Goal: Task Accomplishment & Management: Complete application form

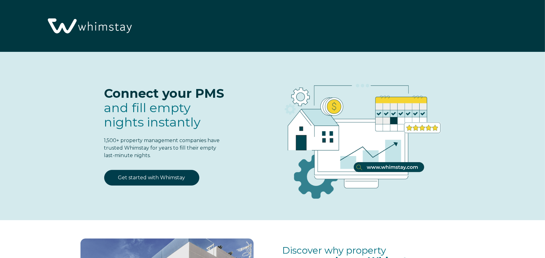
scroll to position [799, 0]
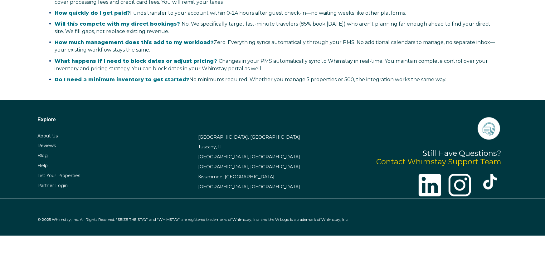
select select "US"
select select "Standard"
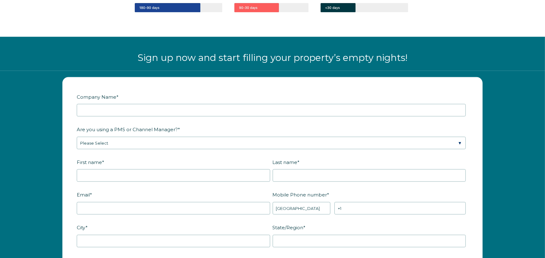
scroll to position [761, 0]
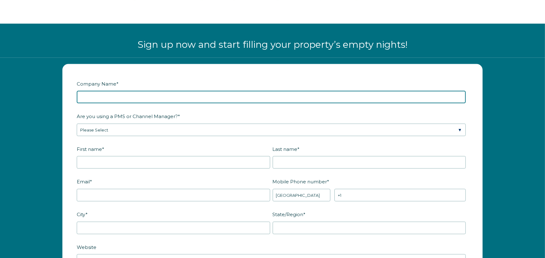
click at [168, 96] on input "Company Name *" at bounding box center [271, 97] width 389 height 12
type input "StaycayBNB"
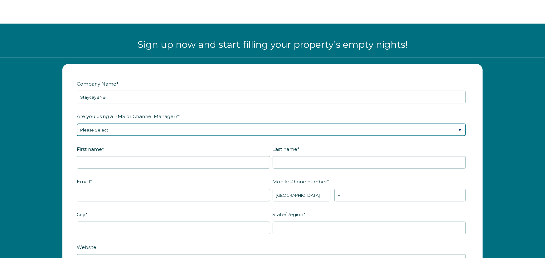
click at [147, 125] on select "Please Select Barefoot BookingPal Boost Brightside CiiRUS Escapia Guesty Hostaw…" at bounding box center [271, 130] width 389 height 12
select select "OwnerRez"
click at [77, 124] on select "Please Select Barefoot BookingPal Boost Brightside CiiRUS Escapia Guesty Hostaw…" at bounding box center [271, 130] width 389 height 12
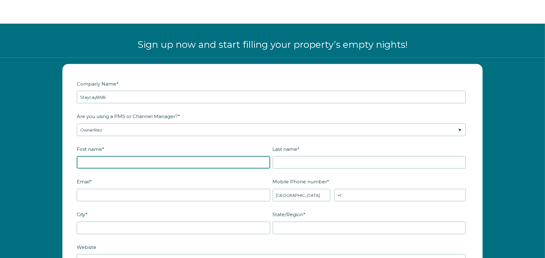
click at [121, 163] on input "First name *" at bounding box center [174, 162] width 194 height 12
type input "[PERSON_NAME]"
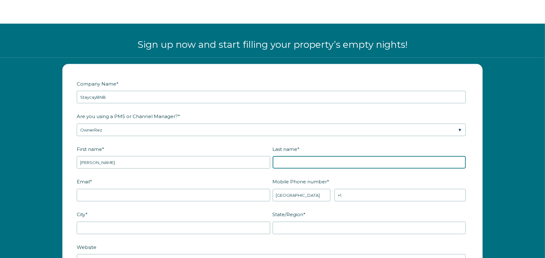
click at [314, 164] on input "Last name *" at bounding box center [370, 162] width 194 height 12
type input "[PERSON_NAME]"
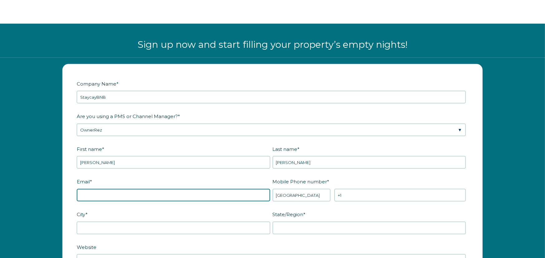
click at [100, 193] on input "Email *" at bounding box center [174, 195] width 194 height 12
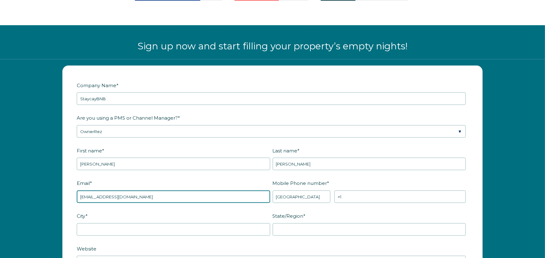
type input "staycaybnb@gmail.com"
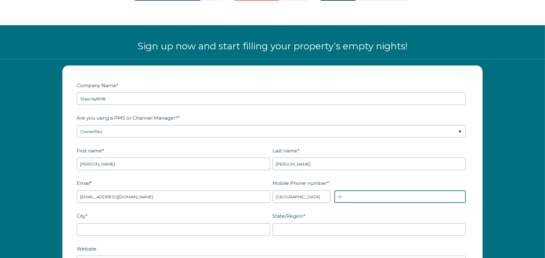
click at [346, 195] on input "+1" at bounding box center [400, 196] width 131 height 12
type input "+1 2088414696"
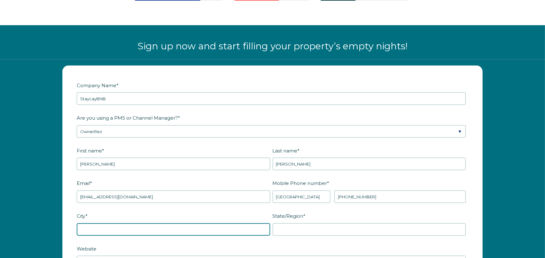
click at [130, 226] on input "City *" at bounding box center [174, 229] width 194 height 12
type input "Meridian"
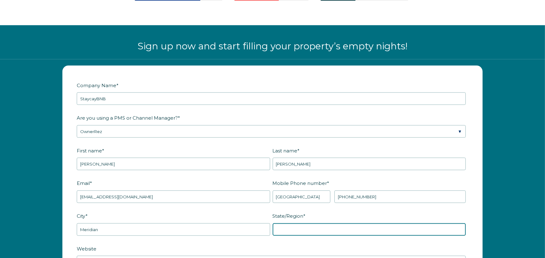
type input "Idaho"
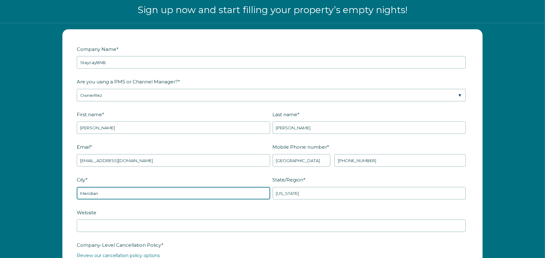
scroll to position [821, 0]
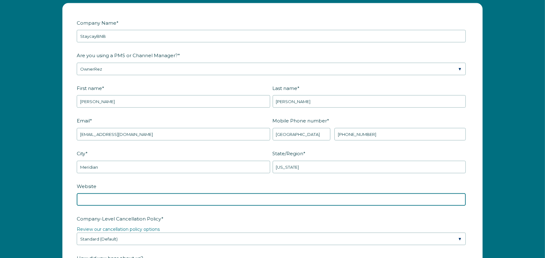
click at [119, 202] on input "Website" at bounding box center [271, 199] width 389 height 12
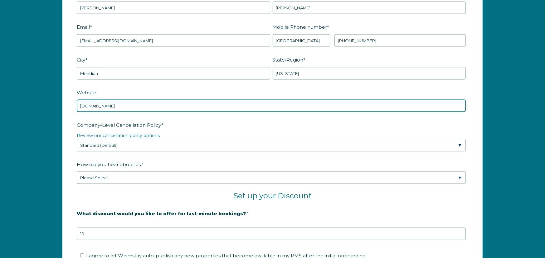
type input "staycaybnb.com"
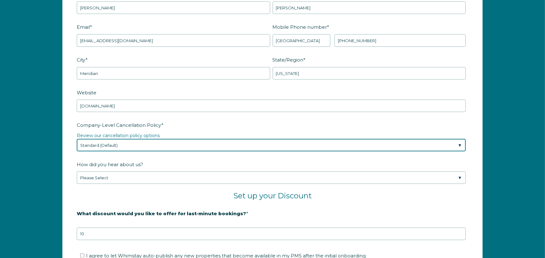
click at [193, 143] on select "Please Select Partial Standard (Default) Moderate Strict" at bounding box center [271, 145] width 389 height 12
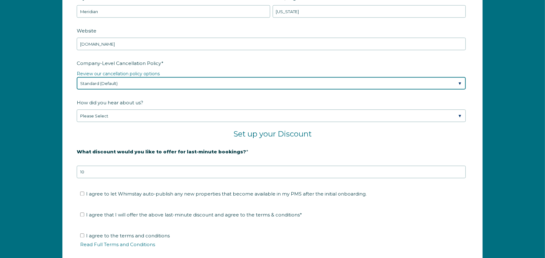
scroll to position [978, 0]
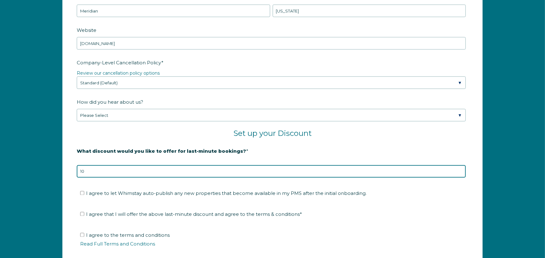
click at [94, 170] on input "10" at bounding box center [271, 171] width 389 height 12
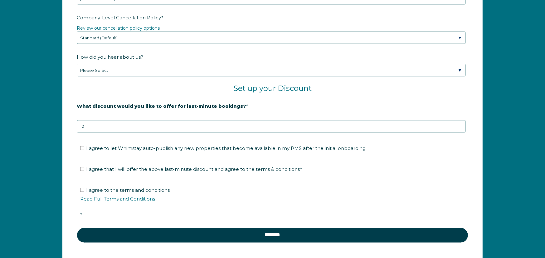
scroll to position [1040, 0]
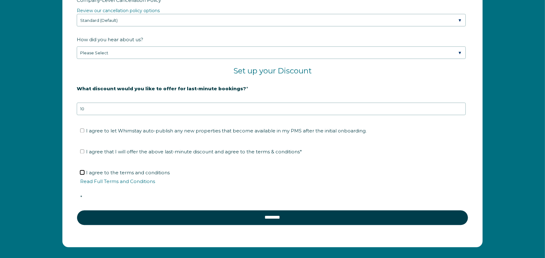
click at [82, 171] on input "I agree to the terms and conditions Read Full Terms and Conditions *" at bounding box center [82, 172] width 4 height 4
checkbox input "true"
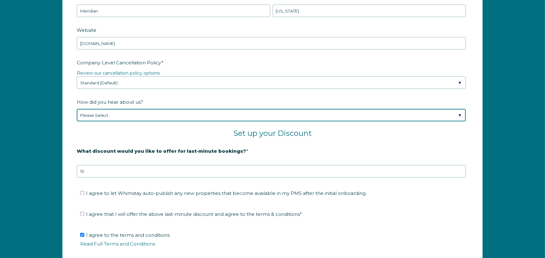
click at [229, 115] on select "Please Select Found Whimstay through a Google search Spoke to a Whimstay salesp…" at bounding box center [271, 115] width 389 height 12
select select "Social Media"
click at [77, 109] on select "Please Select Found Whimstay through a Google search Spoke to a Whimstay salesp…" at bounding box center [271, 115] width 389 height 12
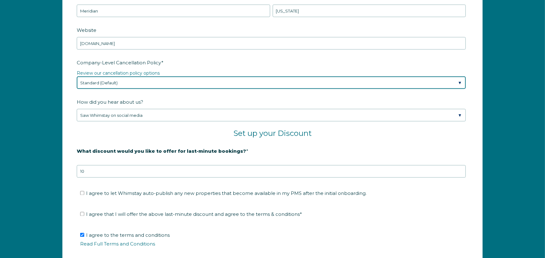
click at [145, 82] on select "Please Select Partial Standard (Default) Moderate Strict" at bounding box center [271, 82] width 389 height 12
click at [125, 83] on select "Please Select Partial Standard (Default) Moderate Strict" at bounding box center [271, 82] width 389 height 12
select select "Moderate"
click at [77, 76] on select "Please Select Partial Standard (Default) Moderate Strict" at bounding box center [271, 82] width 389 height 12
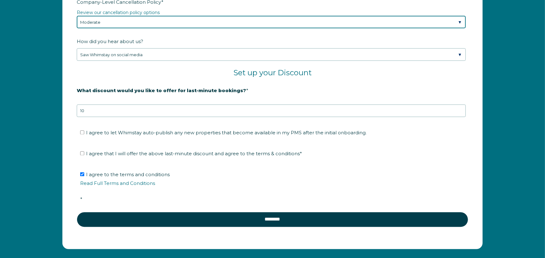
scroll to position [1040, 0]
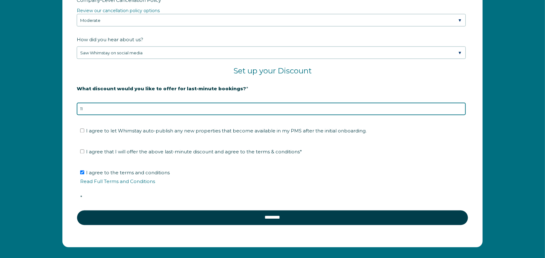
click at [460, 106] on input "11" at bounding box center [271, 109] width 389 height 12
click at [460, 106] on input "12" at bounding box center [271, 109] width 389 height 12
click at [460, 106] on input "13" at bounding box center [271, 109] width 389 height 12
click at [460, 106] on input "14" at bounding box center [271, 109] width 389 height 12
click at [460, 109] on input "13" at bounding box center [271, 109] width 389 height 12
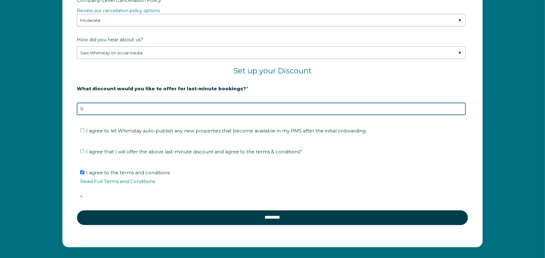
click at [460, 109] on input "12" at bounding box center [271, 109] width 389 height 12
click at [460, 109] on input "11" at bounding box center [271, 109] width 389 height 12
click at [460, 109] on input "10" at bounding box center [271, 109] width 389 height 12
click at [460, 109] on input "9" at bounding box center [271, 109] width 389 height 12
click at [460, 109] on input "8" at bounding box center [271, 109] width 389 height 12
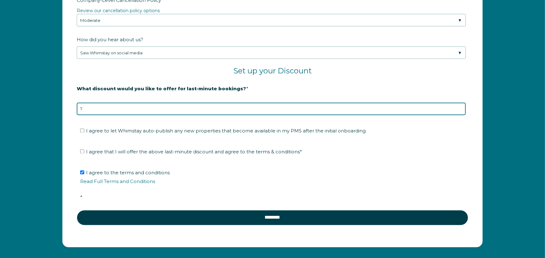
click at [460, 109] on input "7" at bounding box center [271, 109] width 389 height 12
click at [460, 109] on input "-6" at bounding box center [271, 109] width 389 height 12
click at [460, 104] on input "-6" at bounding box center [271, 109] width 389 height 12
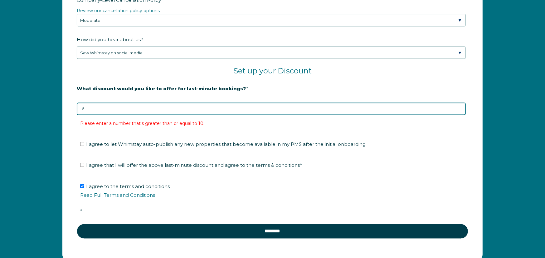
drag, startPoint x: 86, startPoint y: 105, endPoint x: 75, endPoint y: 108, distance: 10.8
click at [75, 108] on form "Company Name * StaycayBNB Are you using a PMS or Channel Manager? * Please Sele…" at bounding box center [273, 23] width 420 height 476
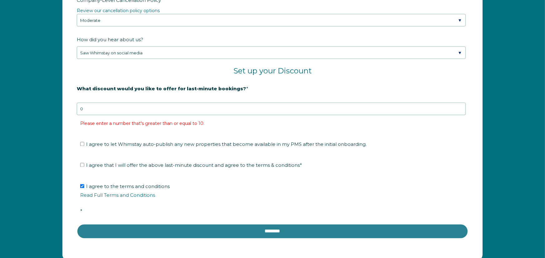
click at [260, 229] on input "********" at bounding box center [273, 231] width 392 height 15
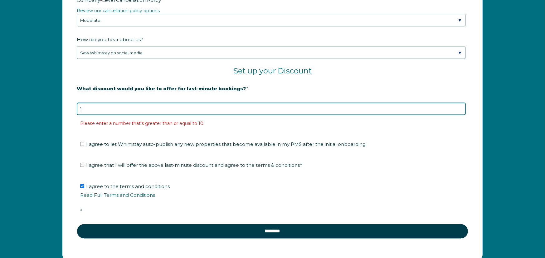
click at [461, 106] on input "1" at bounding box center [271, 109] width 389 height 12
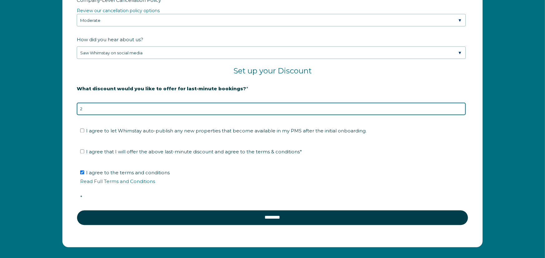
click at [461, 106] on input "2" at bounding box center [271, 109] width 389 height 12
click at [461, 106] on input "3" at bounding box center [271, 109] width 389 height 12
click at [461, 106] on input "4" at bounding box center [271, 109] width 389 height 12
click at [461, 106] on input "5" at bounding box center [271, 109] width 389 height 12
click at [461, 106] on input "6" at bounding box center [271, 109] width 389 height 12
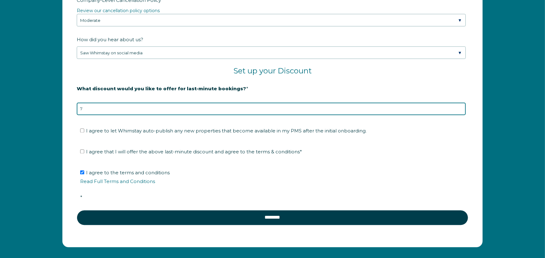
click at [461, 106] on input "7" at bounding box center [271, 109] width 389 height 12
click at [461, 106] on input "8" at bounding box center [271, 109] width 389 height 12
click at [461, 106] on input "9" at bounding box center [271, 109] width 389 height 12
type input "10"
click at [461, 106] on input "10" at bounding box center [271, 109] width 389 height 12
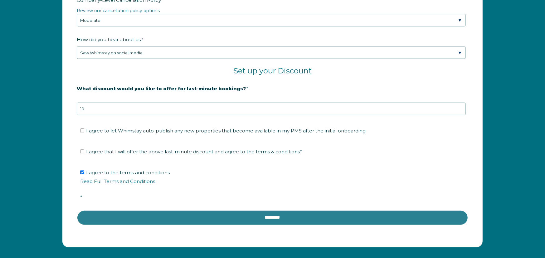
click at [282, 215] on input "********" at bounding box center [273, 217] width 392 height 15
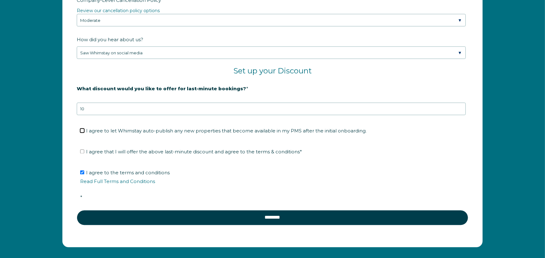
click at [81, 129] on input "I agree to let Whimstay auto-publish any new properties that become available i…" at bounding box center [82, 131] width 4 height 4
checkbox input "true"
click at [82, 150] on input "I agree that I will offer the above last-minute discount and agree to the terms…" at bounding box center [82, 151] width 4 height 4
checkbox input "true"
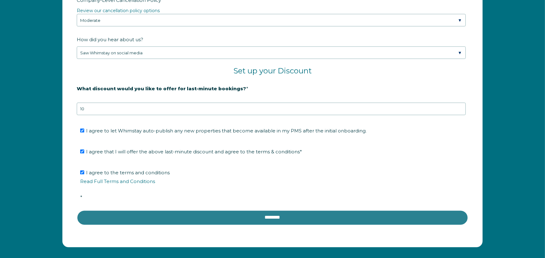
click at [275, 218] on input "********" at bounding box center [273, 217] width 392 height 15
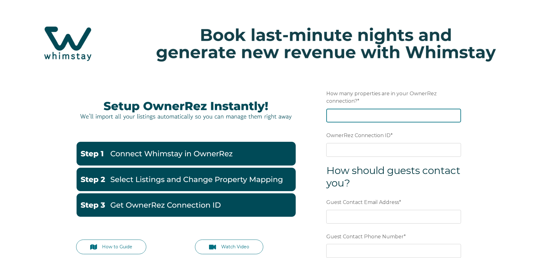
click at [357, 115] on input "How many properties are in your OwnerRez connection? *" at bounding box center [393, 116] width 135 height 14
type input "9"
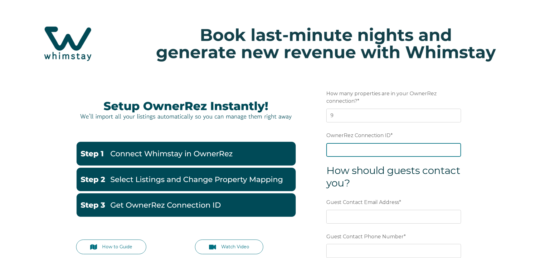
click at [368, 147] on input "OwnerRez Connection ID *" at bounding box center [393, 150] width 135 height 14
paste input "ora7ccde0007x"
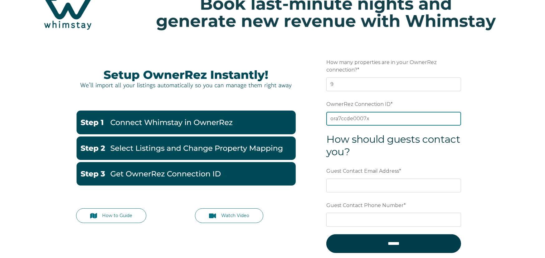
scroll to position [62, 0]
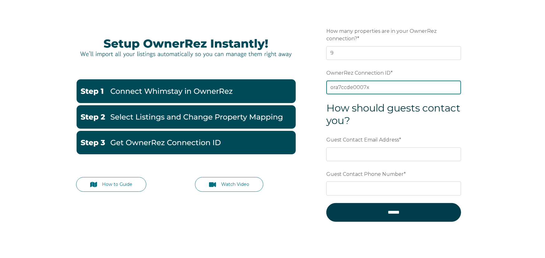
type input "ora7ccde0007x"
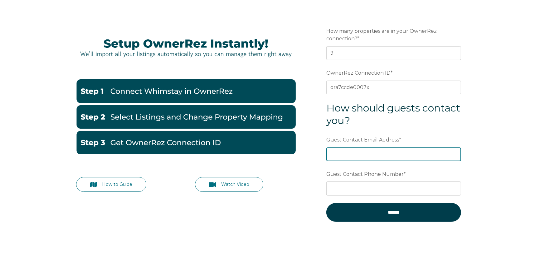
click at [345, 151] on input "Guest Contact Email Address *" at bounding box center [393, 154] width 135 height 14
type input "staycaybnb.com"
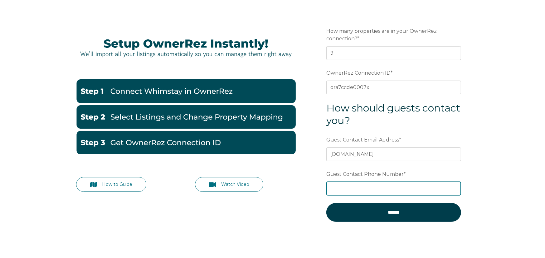
click at [350, 188] on input "Guest Contact Phone Number *" at bounding box center [393, 188] width 135 height 14
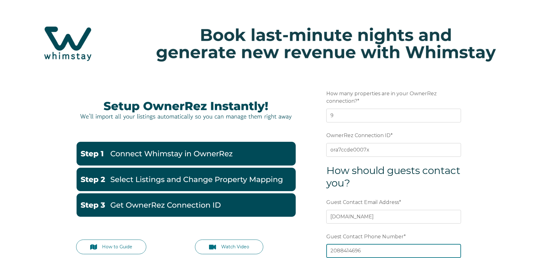
scroll to position [31, 0]
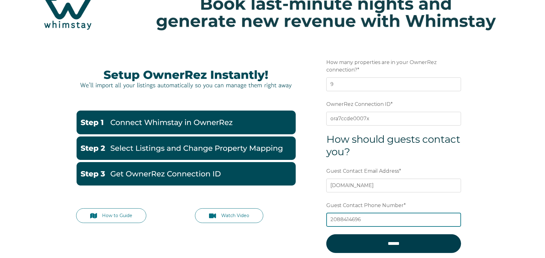
type input "2088414696"
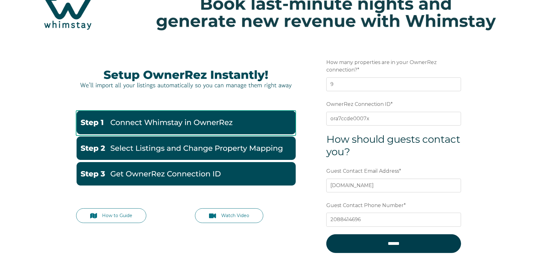
click at [219, 126] on img at bounding box center [186, 121] width 220 height 23
click at [205, 123] on img at bounding box center [186, 121] width 220 height 23
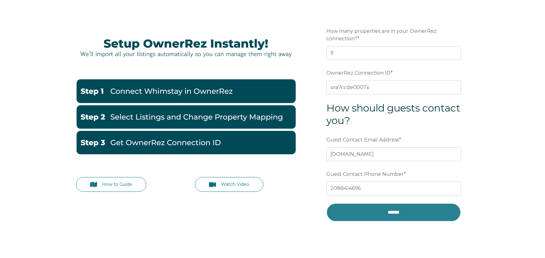
click at [394, 215] on input "******" at bounding box center [393, 212] width 135 height 19
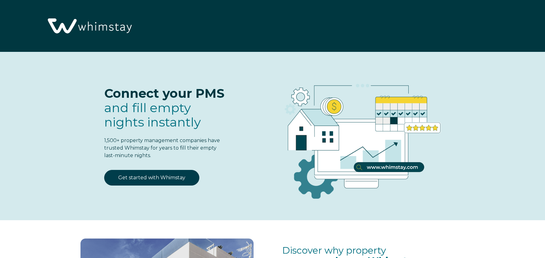
select select "US"
select select "Standard"
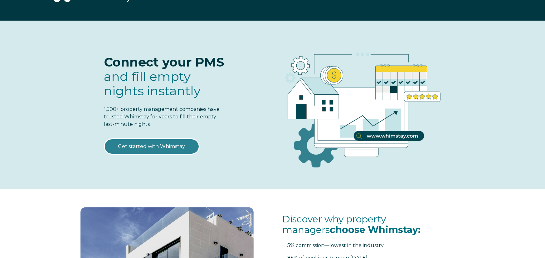
click at [138, 144] on link "Get started with Whimstay" at bounding box center [151, 147] width 95 height 16
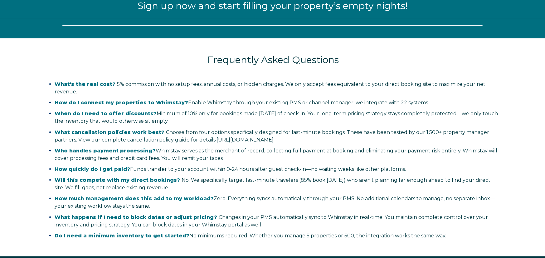
select select "US"
select select "Standard"
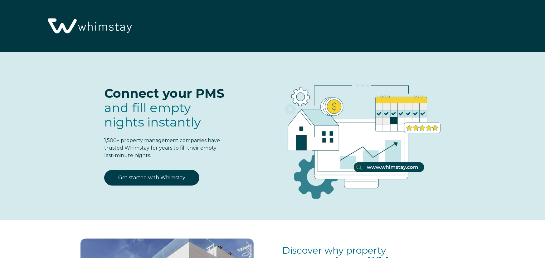
select select "US"
select select "Standard"
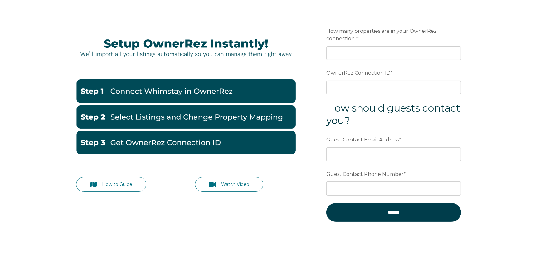
scroll to position [62, 0]
click at [183, 111] on img at bounding box center [186, 116] width 220 height 23
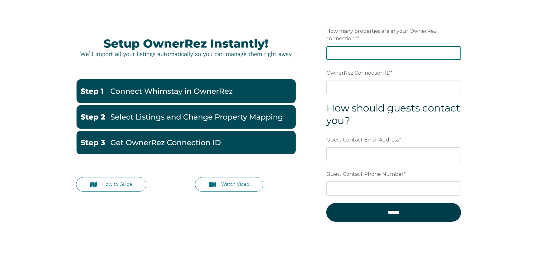
click at [371, 50] on input "How many properties are in your OwnerRez connection? *" at bounding box center [393, 53] width 135 height 14
